Goal: Task Accomplishment & Management: Manage account settings

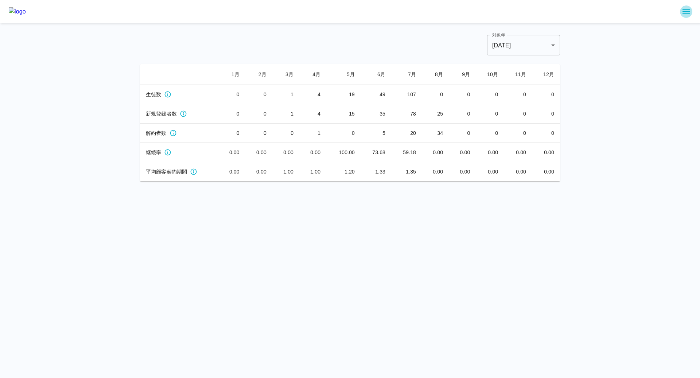
click at [686, 10] on icon "sidemenu" at bounding box center [686, 11] width 9 height 9
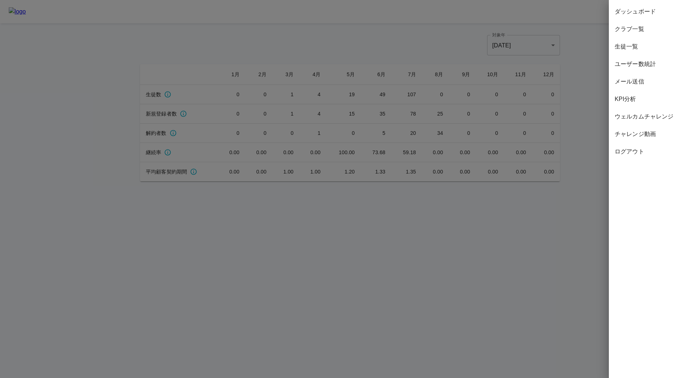
click at [644, 118] on span "ウェルカムチャレンジ" at bounding box center [653, 116] width 79 height 9
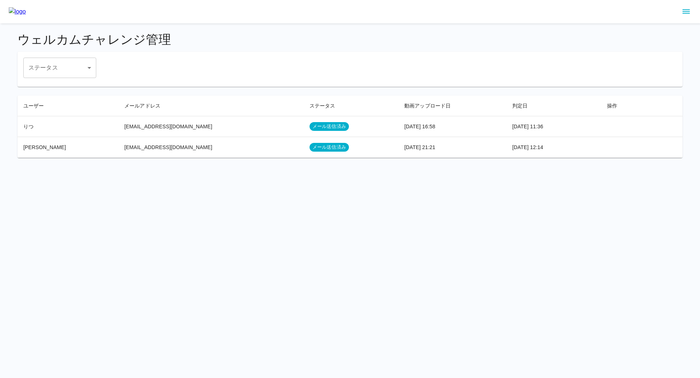
click at [46, 69] on body "ウェルカムチャレンジ管理 ステータス ​ ステータス ユーザー メールアドレス ステータス 動画アップロード日 判定日 操作 りつ the3men25s@gm…" at bounding box center [350, 83] width 700 height 167
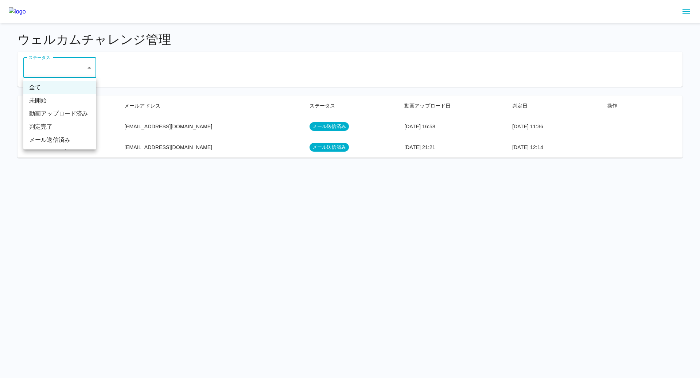
click at [192, 73] on div at bounding box center [350, 189] width 700 height 378
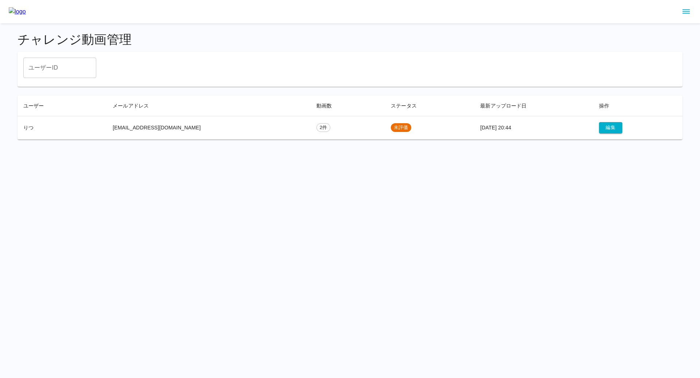
click at [65, 68] on input "ユーザーID" at bounding box center [59, 68] width 73 height 20
click at [268, 55] on div "ユーザーID ユーザーID" at bounding box center [349, 69] width 665 height 35
click at [683, 12] on icon "sidemenu" at bounding box center [686, 11] width 9 height 9
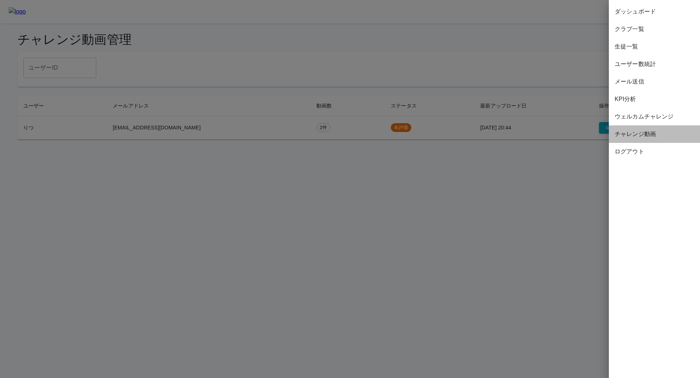
click at [635, 134] on span "チャレンジ動画" at bounding box center [653, 134] width 79 height 9
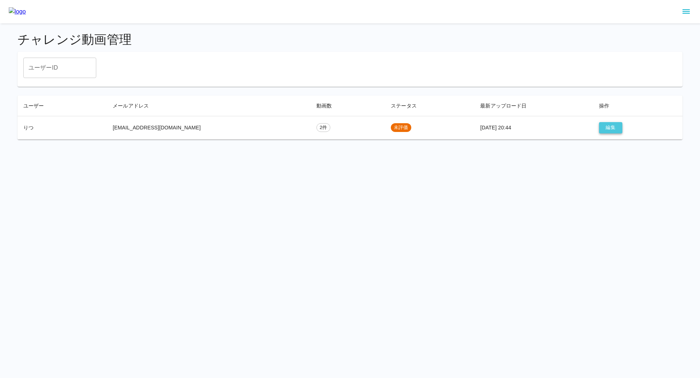
click at [601, 126] on button "編集" at bounding box center [610, 127] width 23 height 11
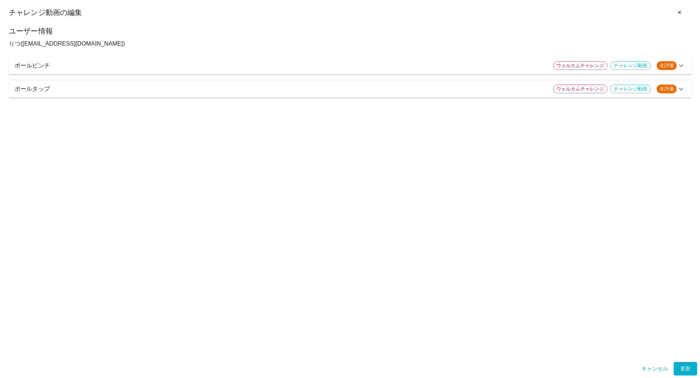
click at [151, 66] on p "ボールピンチ" at bounding box center [281, 65] width 532 height 9
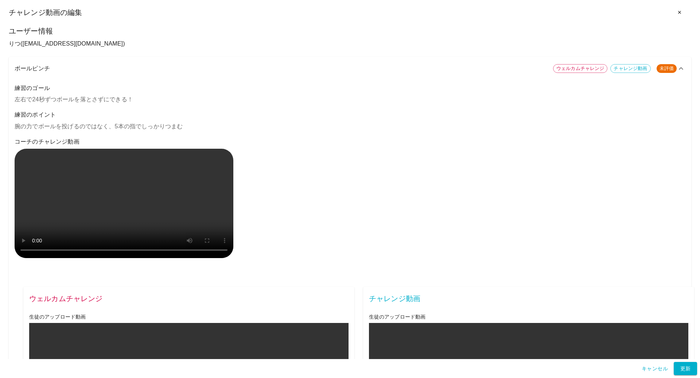
click at [369, 45] on p "りつ ( [EMAIL_ADDRESS][DOMAIN_NAME] )" at bounding box center [350, 43] width 682 height 9
click at [359, 69] on p "ボールピンチ" at bounding box center [281, 68] width 532 height 9
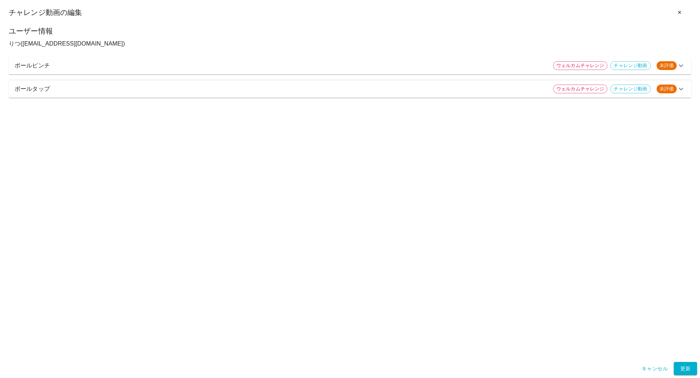
click at [179, 83] on div "ボールタップ ウェルカムチャレンジ チャレンジ動画 未評価" at bounding box center [350, 88] width 682 height 17
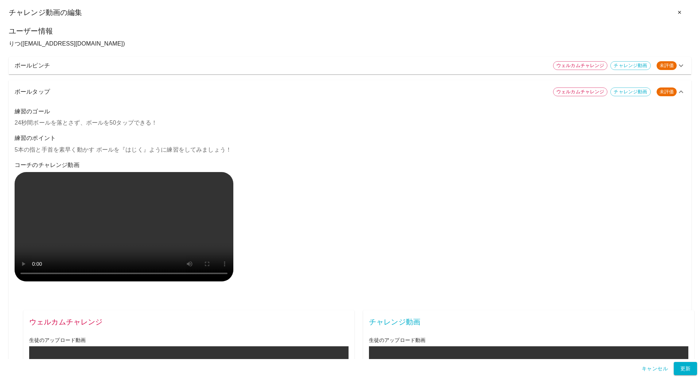
click at [531, 91] on p "ボールタップ" at bounding box center [281, 91] width 532 height 9
